Goal: Information Seeking & Learning: Learn about a topic

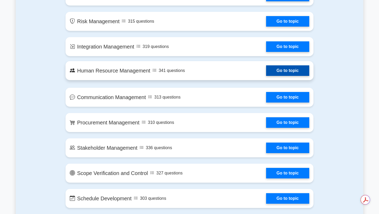
scroll to position [405, 0]
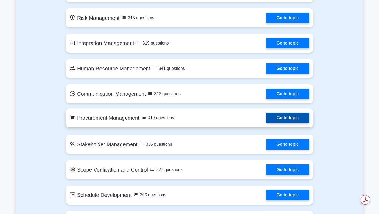
click at [266, 123] on link "Go to topic" at bounding box center [287, 118] width 43 height 11
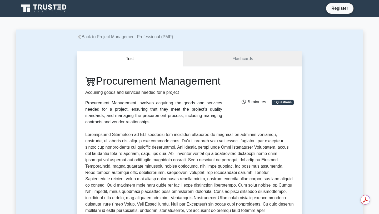
click at [239, 61] on link "Flashcards" at bounding box center [242, 58] width 119 height 15
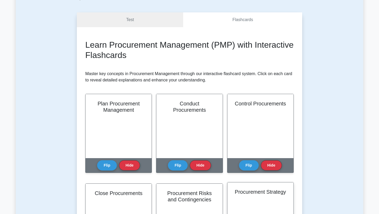
scroll to position [36, 0]
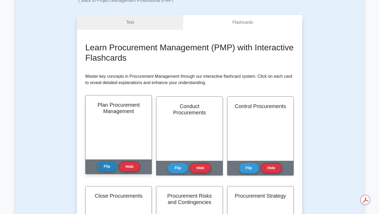
click at [105, 168] on button "Flip" at bounding box center [107, 166] width 20 height 10
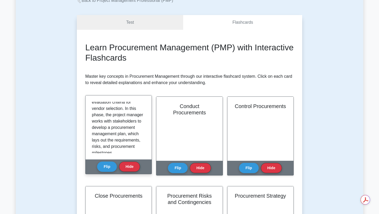
scroll to position [92, 0]
click at [126, 142] on p "Plan Procurement Management is the process of documenting project procurement d…" at bounding box center [117, 81] width 51 height 145
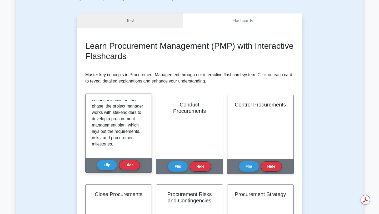
scroll to position [40, 0]
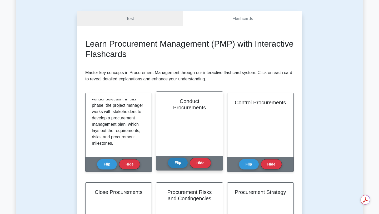
click at [175, 163] on button "Flip" at bounding box center [178, 163] width 20 height 10
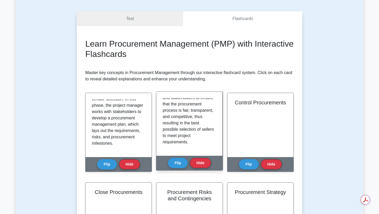
scroll to position [117, 0]
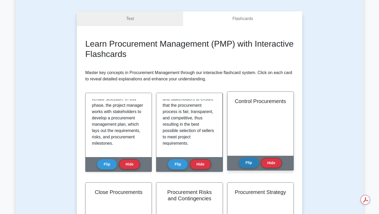
click at [248, 162] on button "Flip" at bounding box center [249, 163] width 20 height 10
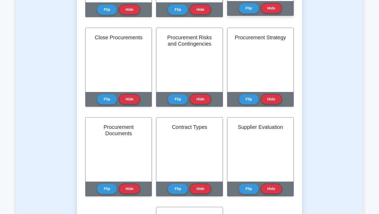
scroll to position [196, 0]
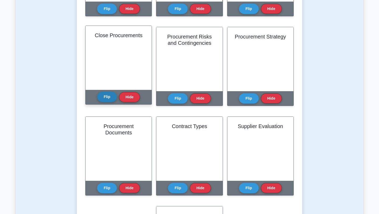
click at [108, 97] on button "Flip" at bounding box center [107, 97] width 20 height 10
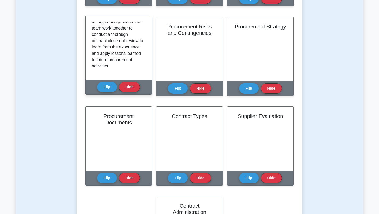
scroll to position [206, 0]
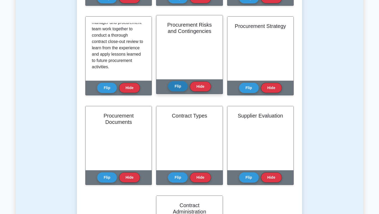
click at [173, 86] on button "Flip" at bounding box center [178, 86] width 20 height 10
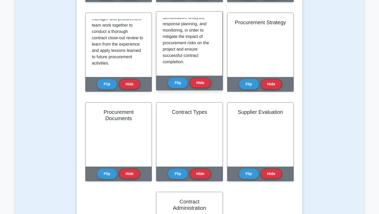
scroll to position [212, 0]
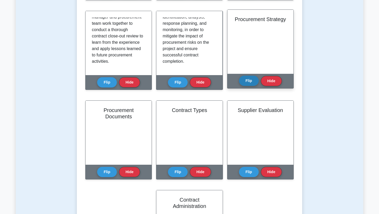
click at [252, 78] on button "Flip" at bounding box center [249, 81] width 20 height 10
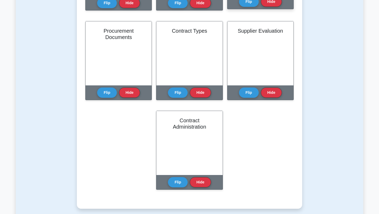
scroll to position [293, 0]
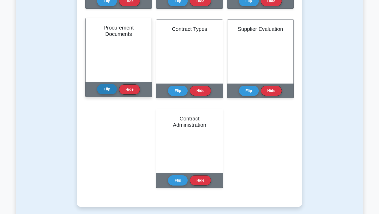
click at [105, 90] on button "Flip" at bounding box center [107, 89] width 20 height 10
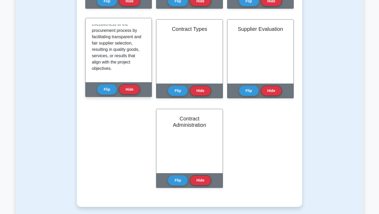
scroll to position [174, 0]
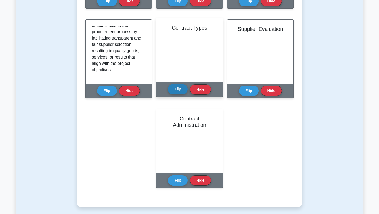
click at [178, 86] on button "Flip" at bounding box center [178, 89] width 20 height 10
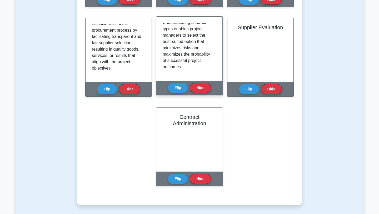
scroll to position [296, 0]
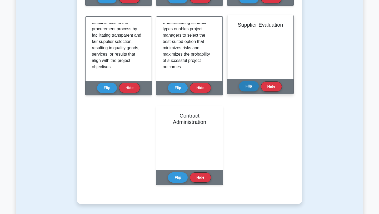
click at [249, 84] on button "Flip" at bounding box center [249, 86] width 20 height 10
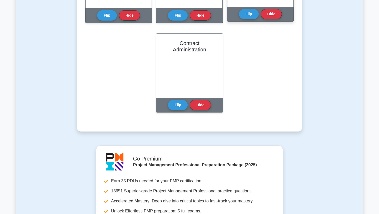
scroll to position [369, 0]
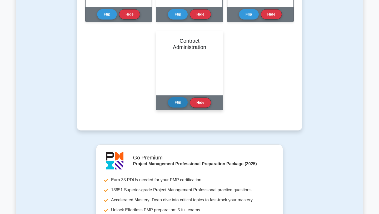
click at [178, 103] on button "Flip" at bounding box center [178, 102] width 20 height 10
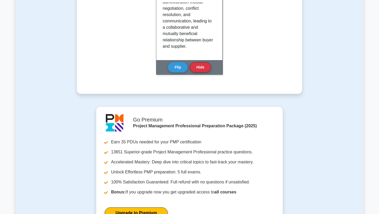
scroll to position [343, 0]
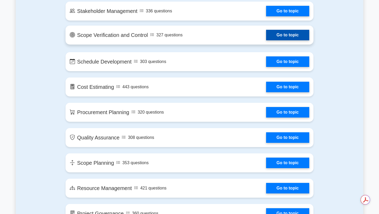
scroll to position [539, 0]
